Goal: Transaction & Acquisition: Purchase product/service

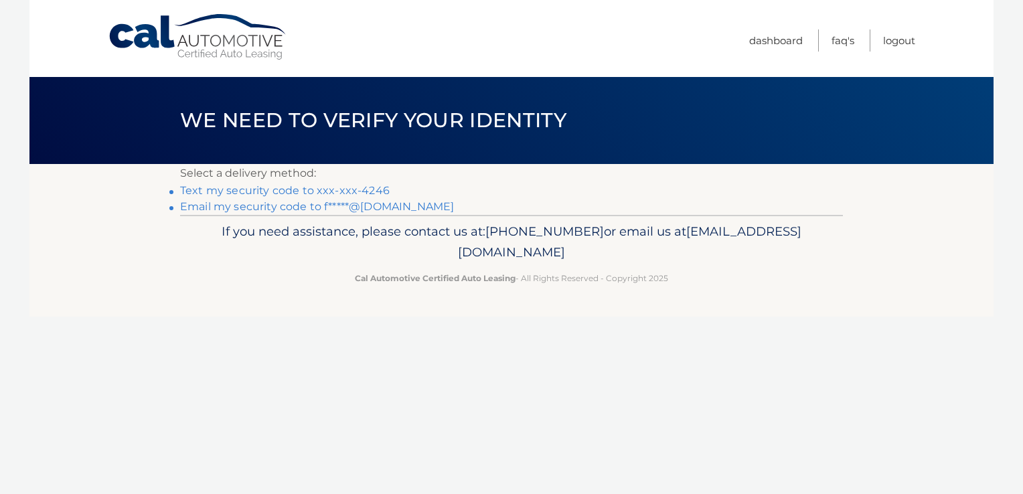
click at [352, 191] on link "Text my security code to xxx-xxx-4246" at bounding box center [285, 190] width 210 height 13
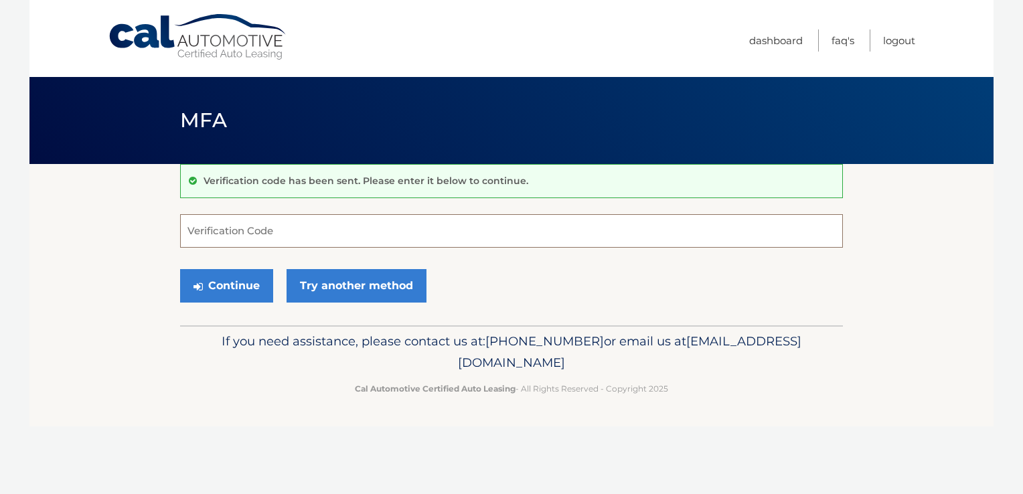
click at [307, 230] on input "Verification Code" at bounding box center [511, 230] width 663 height 33
type input "743951"
click at [218, 280] on button "Continue" at bounding box center [226, 285] width 93 height 33
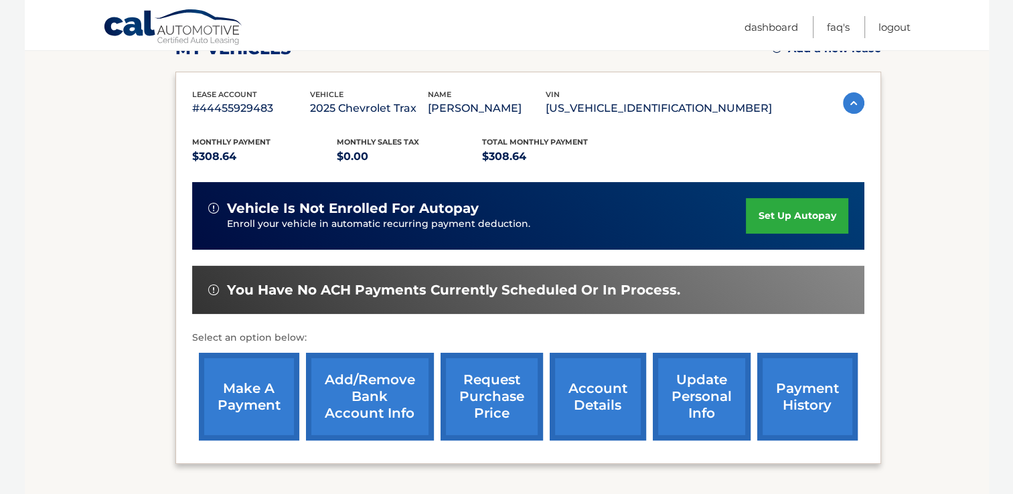
scroll to position [268, 0]
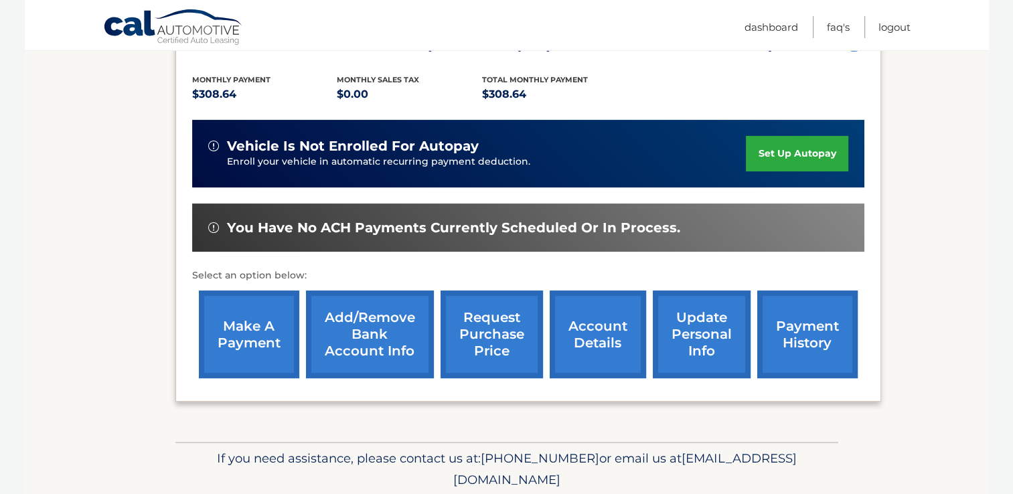
click at [802, 324] on link "payment history" at bounding box center [807, 335] width 100 height 88
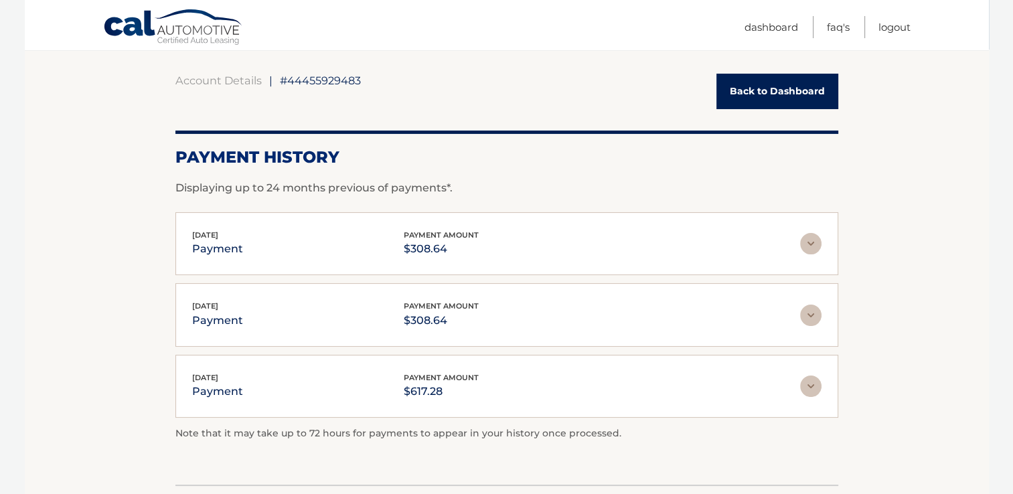
scroll to position [134, 0]
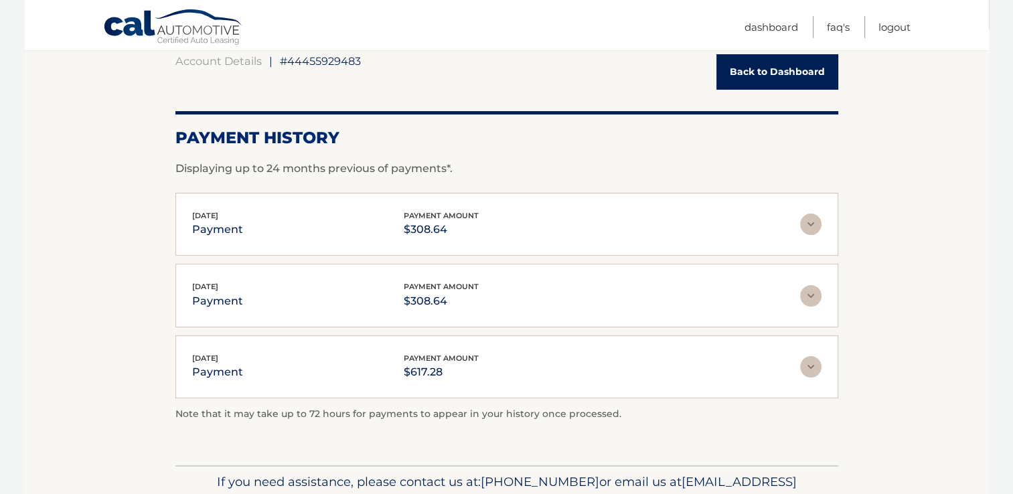
click at [774, 70] on link "Back to Dashboard" at bounding box center [777, 71] width 122 height 35
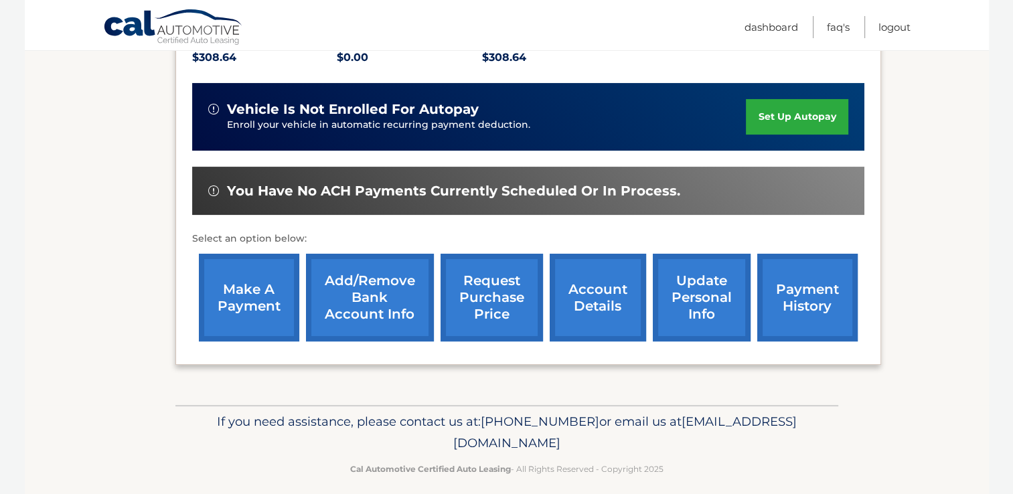
scroll to position [315, 0]
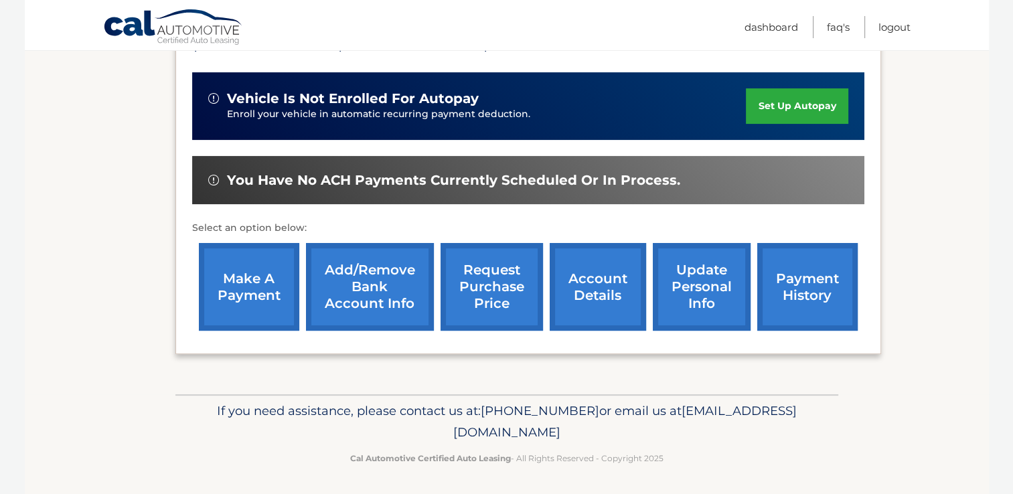
click at [254, 277] on link "make a payment" at bounding box center [249, 287] width 100 height 88
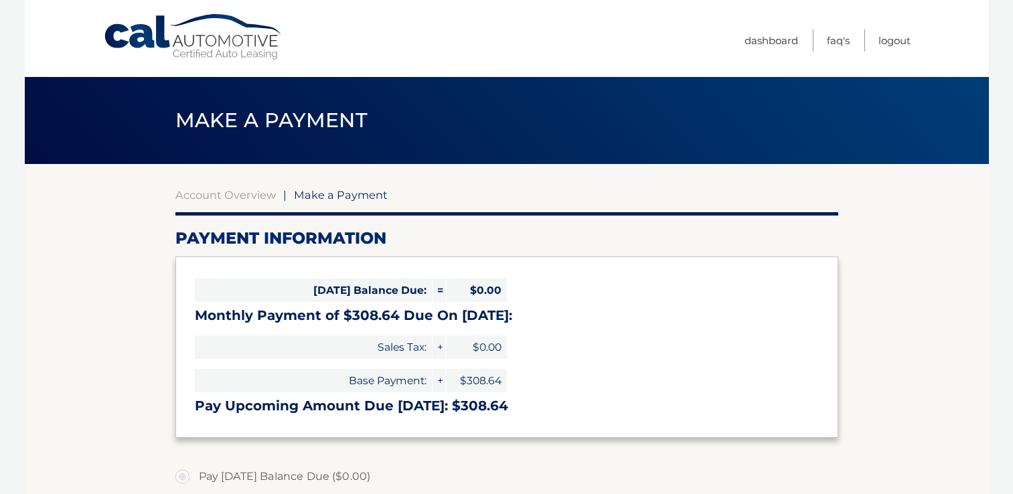
select select "Mzg4NzZmMWEtZjgxNy00NGVkLWJhNTEtNjVlNTU1NmJmY2M1"
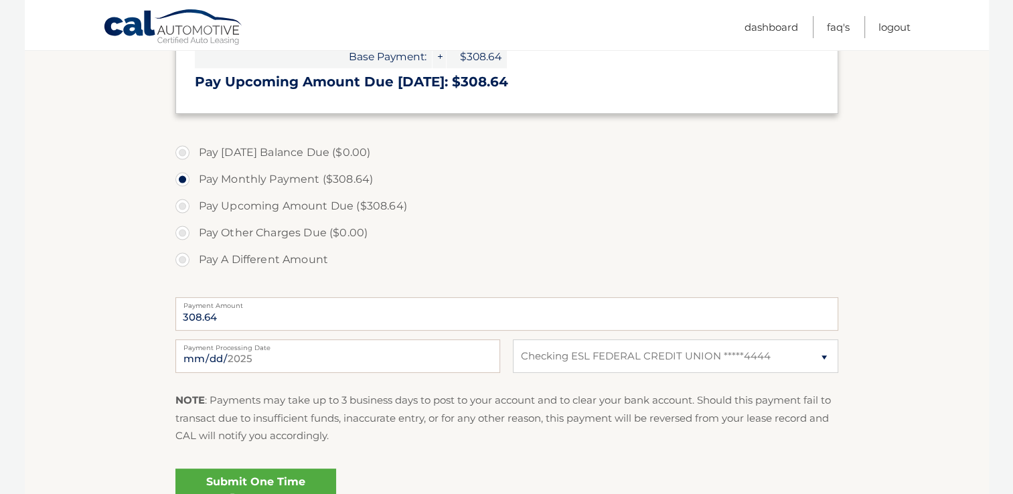
scroll to position [335, 0]
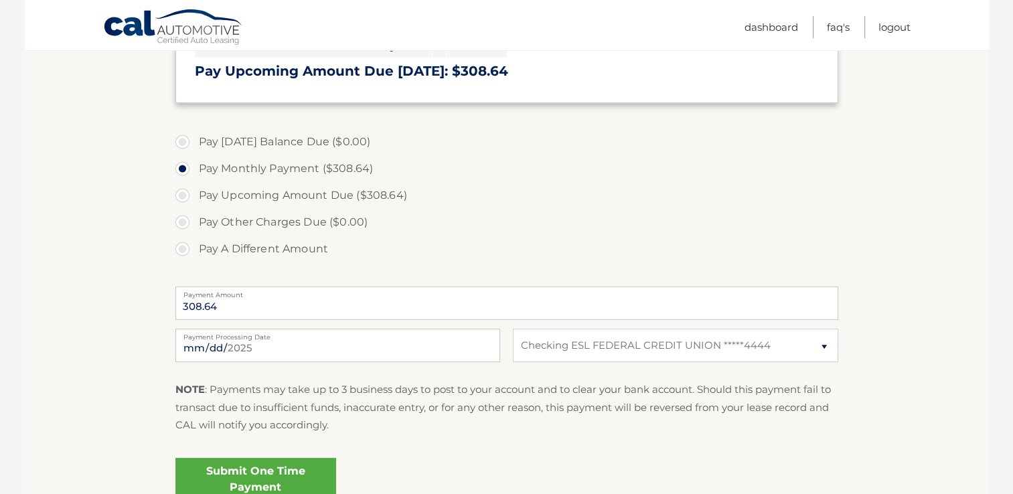
click at [181, 194] on label "Pay Upcoming Amount Due ($308.64)" at bounding box center [506, 195] width 663 height 27
click at [181, 194] on input "Pay Upcoming Amount Due ($308.64)" at bounding box center [187, 192] width 13 height 21
radio input "true"
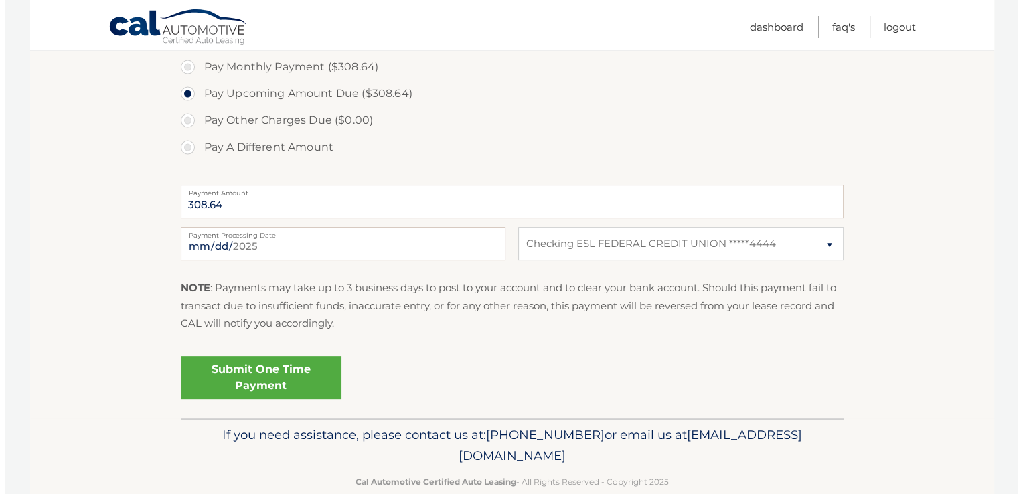
scroll to position [461, 0]
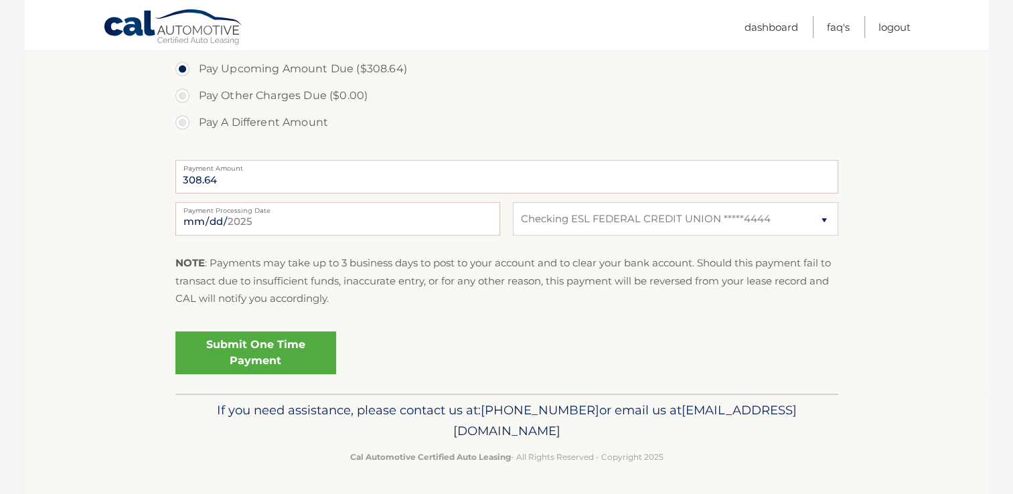
click at [252, 346] on link "Submit One Time Payment" at bounding box center [255, 352] width 161 height 43
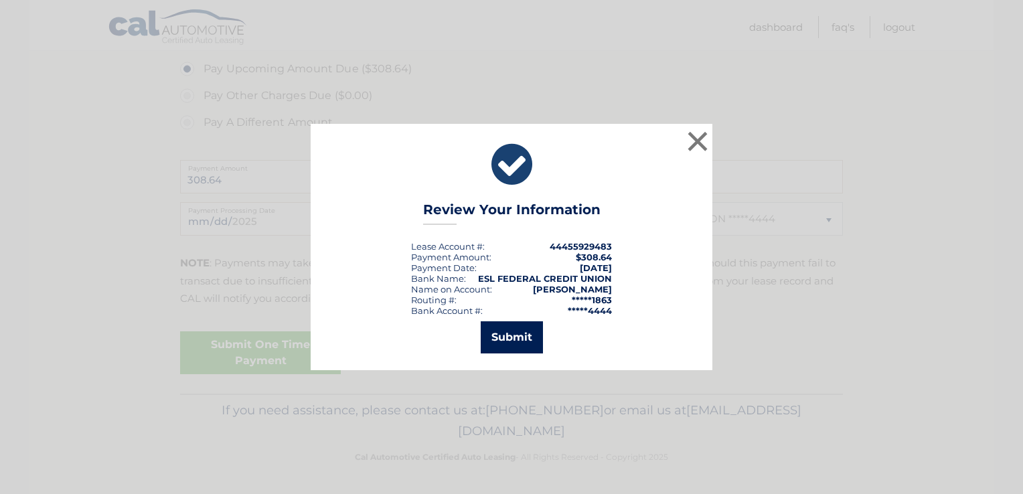
click at [508, 339] on button "Submit" at bounding box center [512, 337] width 62 height 32
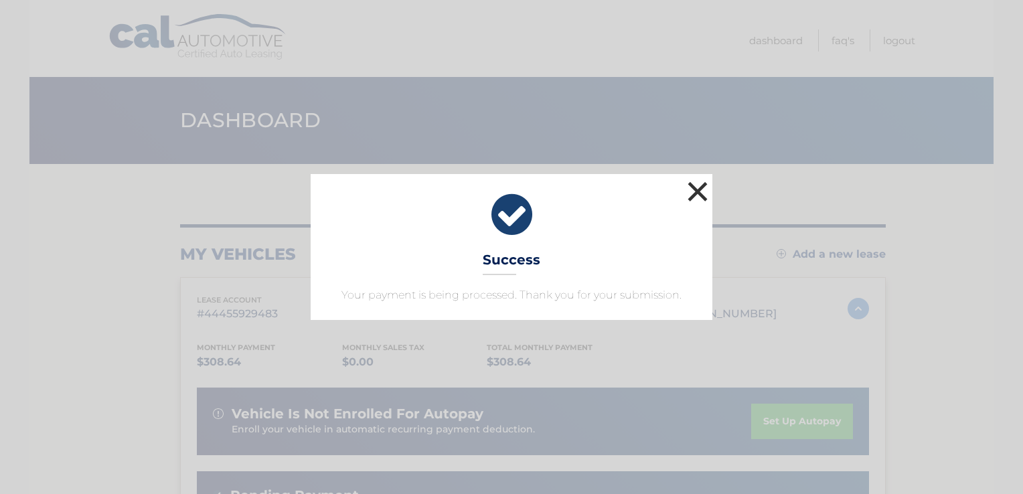
click at [697, 189] on button "×" at bounding box center [697, 191] width 27 height 27
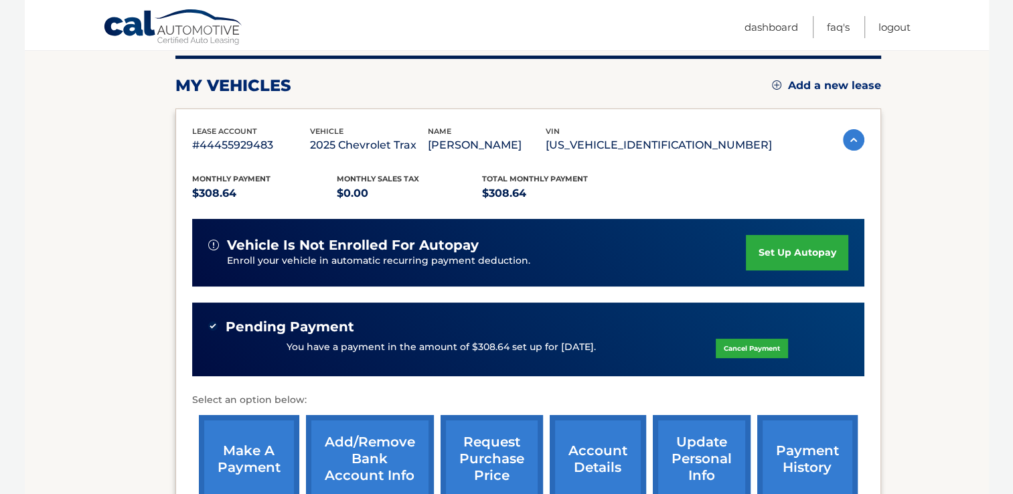
scroll to position [201, 0]
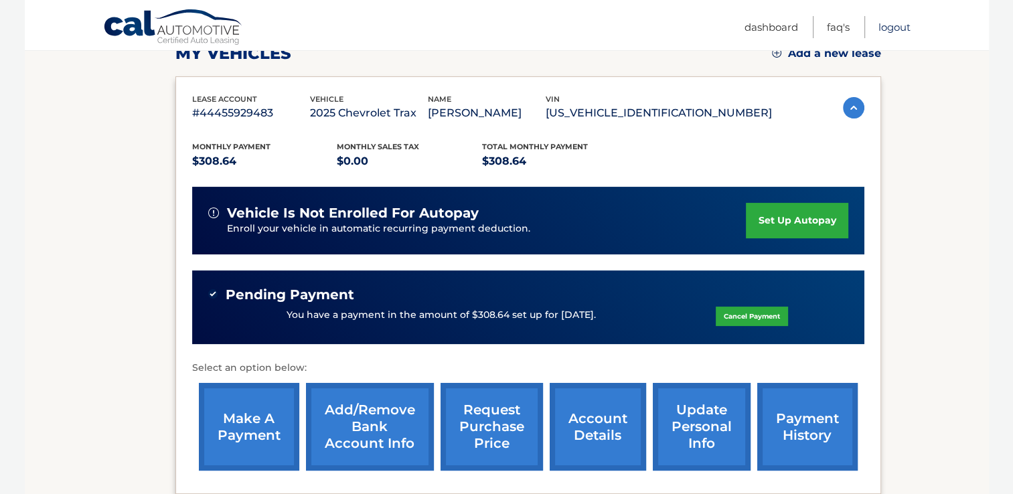
click at [889, 26] on link "Logout" at bounding box center [894, 27] width 32 height 22
